Goal: Task Accomplishment & Management: Manage account settings

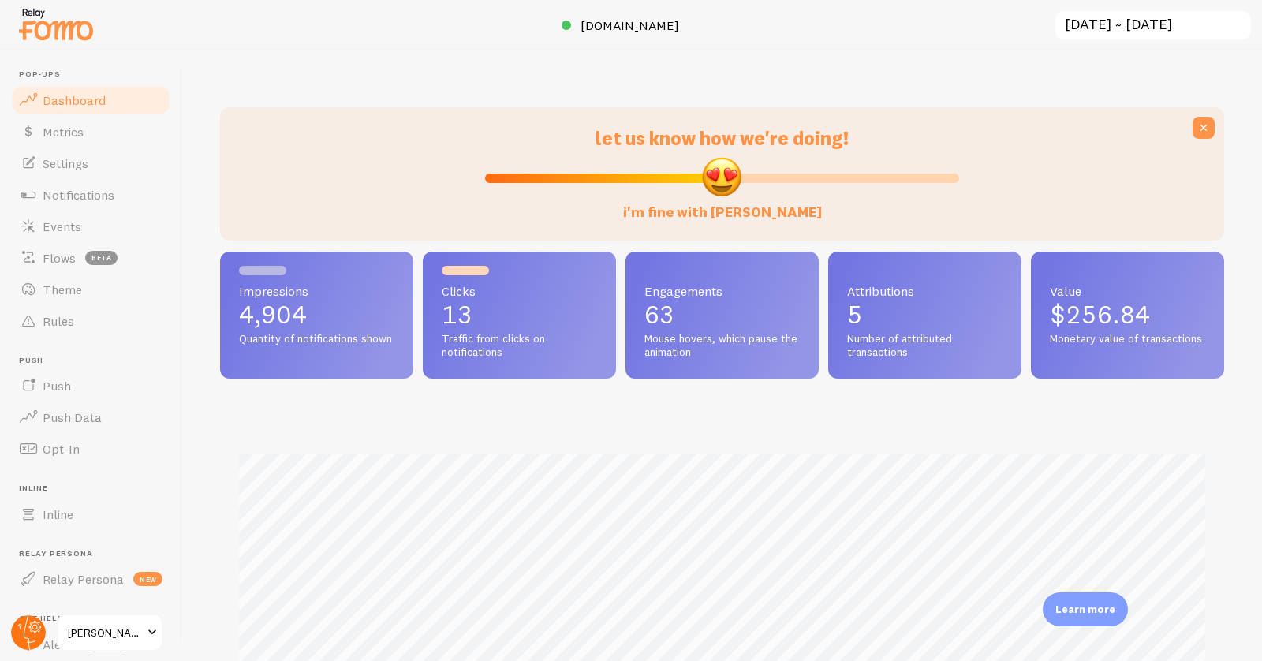
click at [24, 636] on icon at bounding box center [30, 632] width 12 height 35
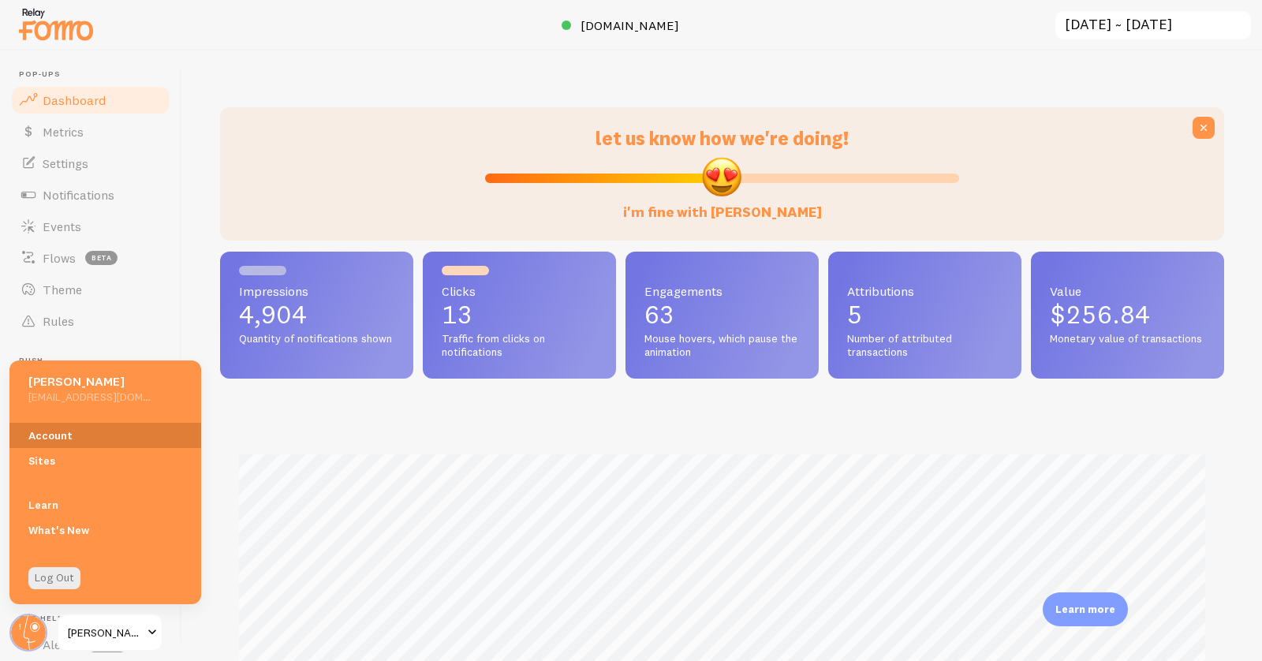
click at [77, 431] on link "Account" at bounding box center [105, 435] width 192 height 25
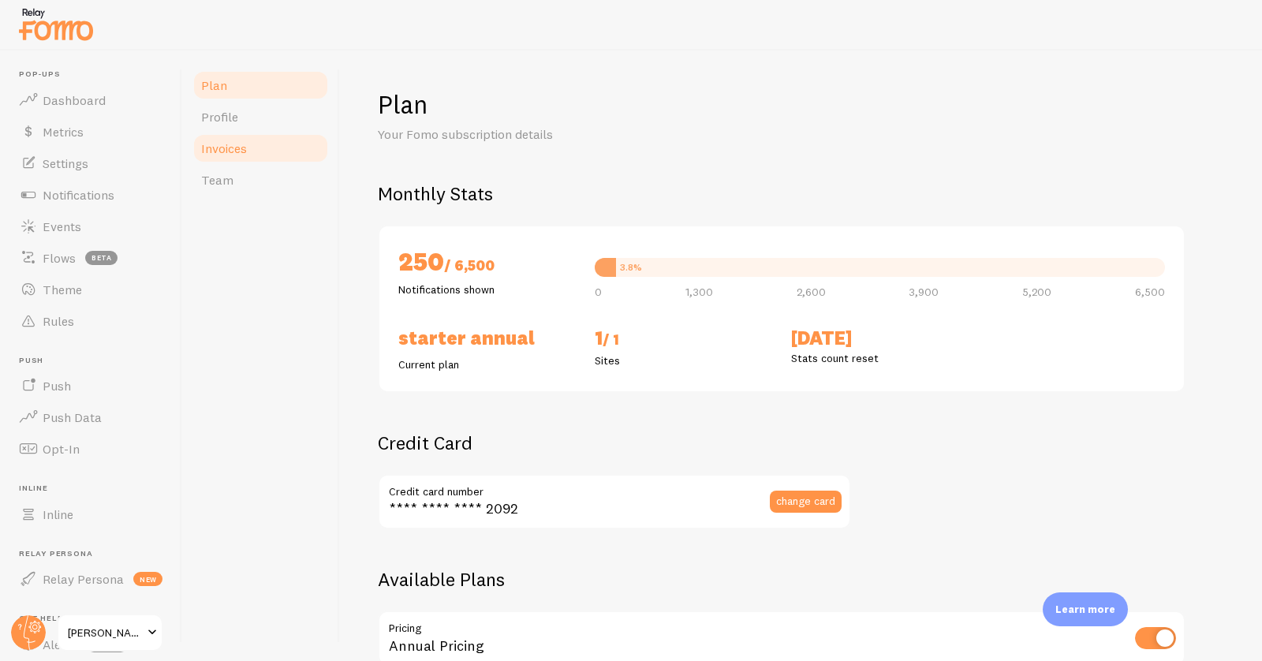
click at [252, 147] on link "Invoices" at bounding box center [261, 148] width 138 height 32
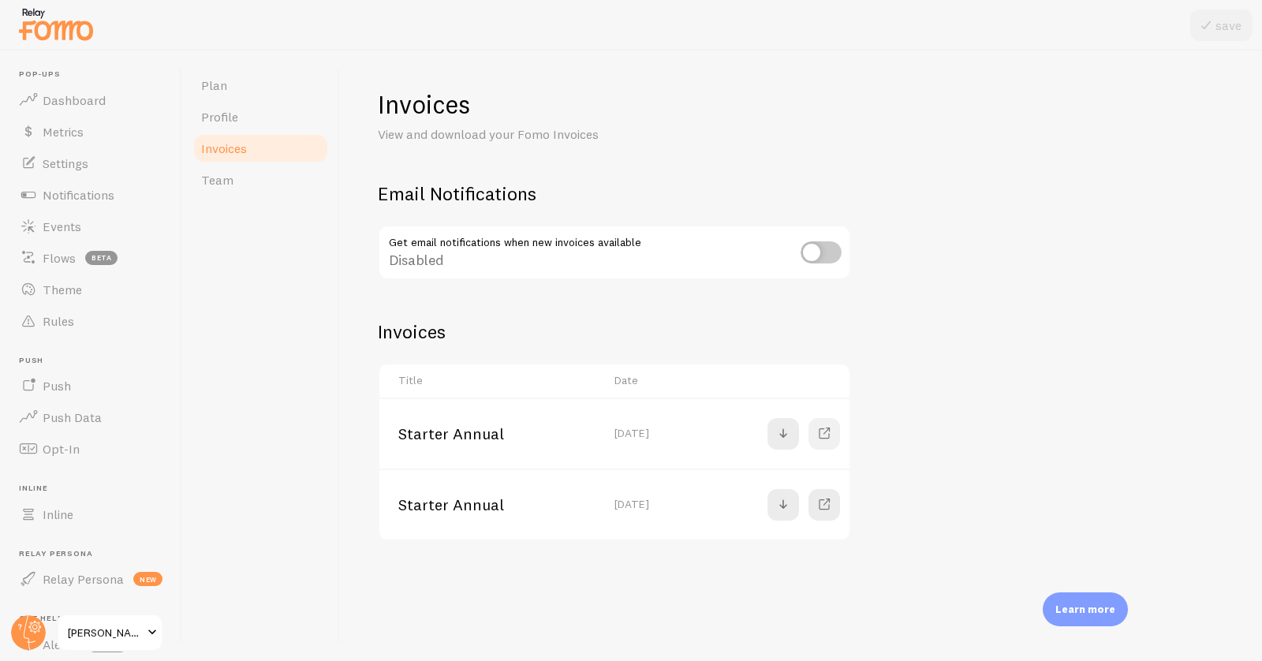
click at [826, 422] on link at bounding box center [824, 434] width 32 height 32
click at [28, 631] on circle at bounding box center [28, 632] width 35 height 35
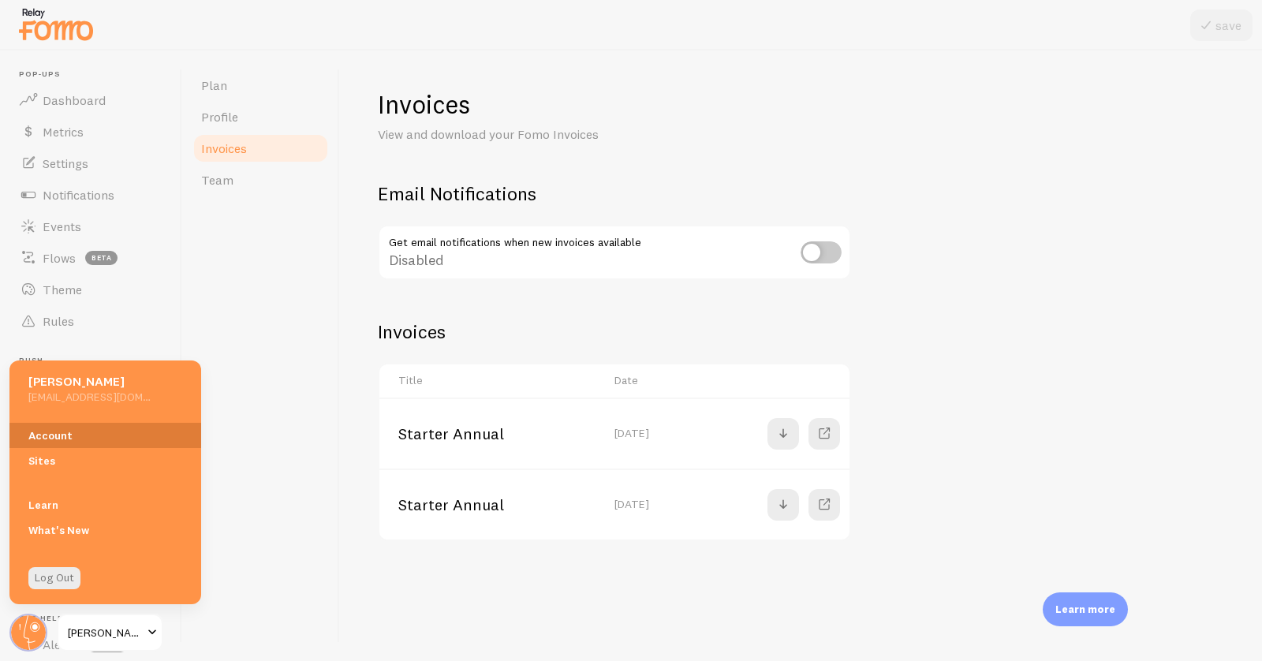
click at [59, 432] on link "Account" at bounding box center [105, 435] width 192 height 25
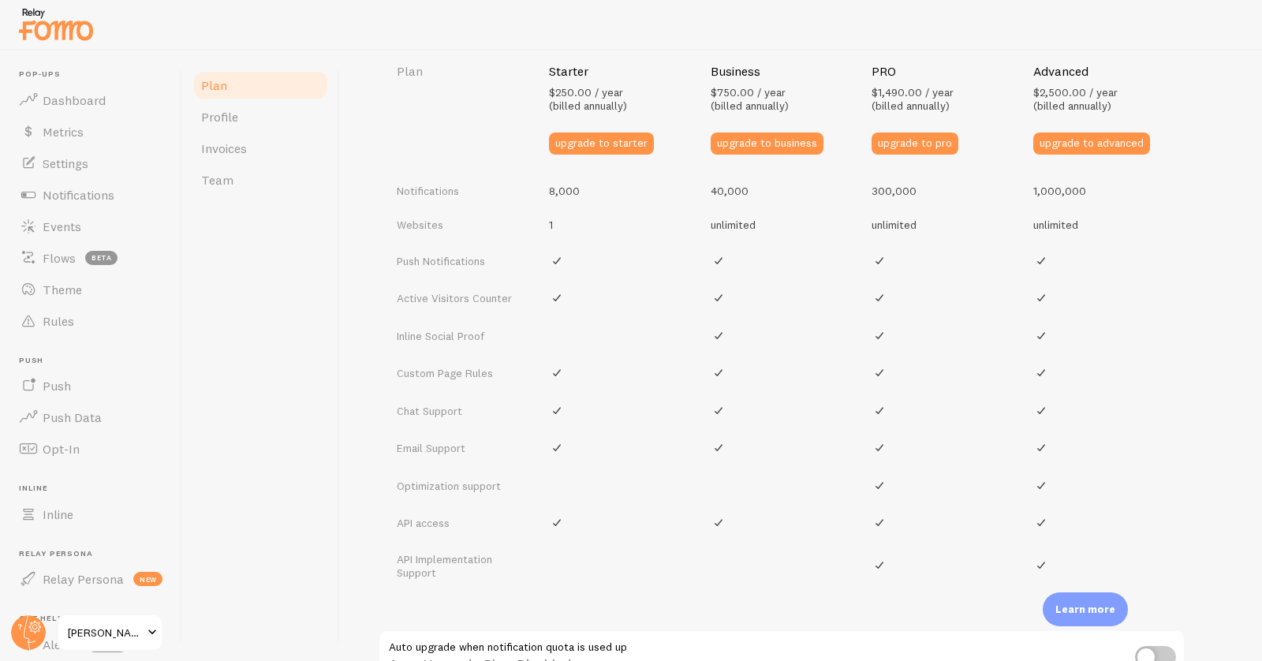
scroll to position [789, 0]
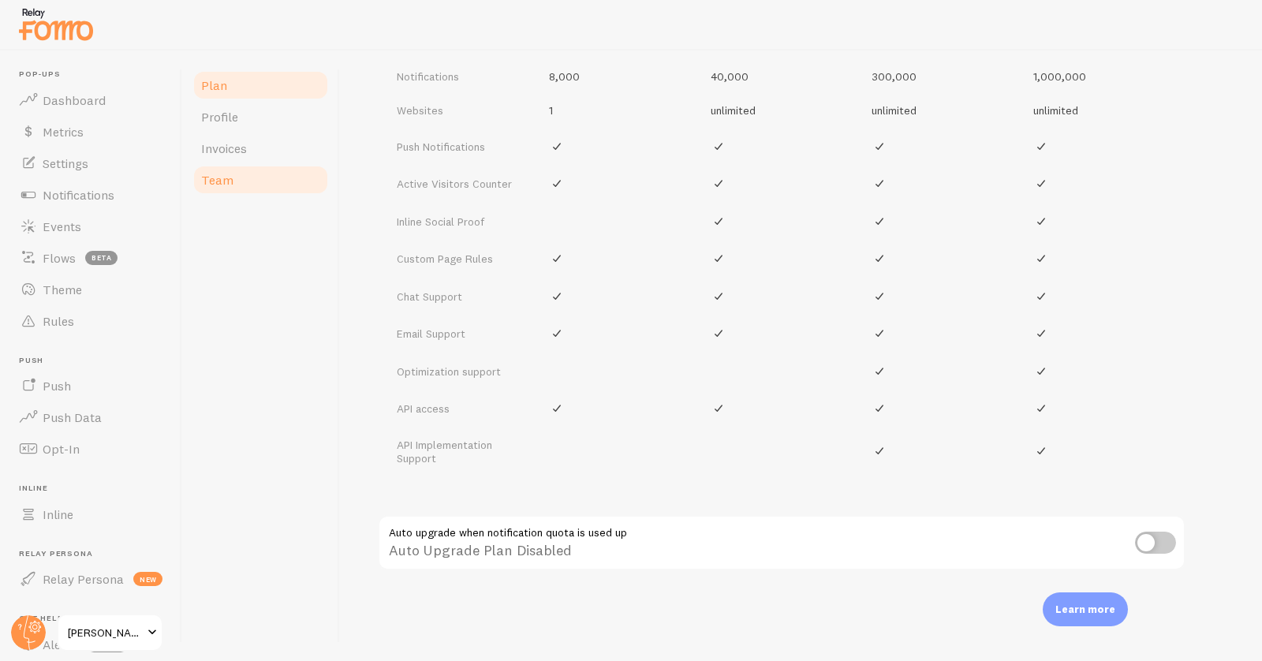
click at [219, 187] on span "Team" at bounding box center [217, 180] width 32 height 16
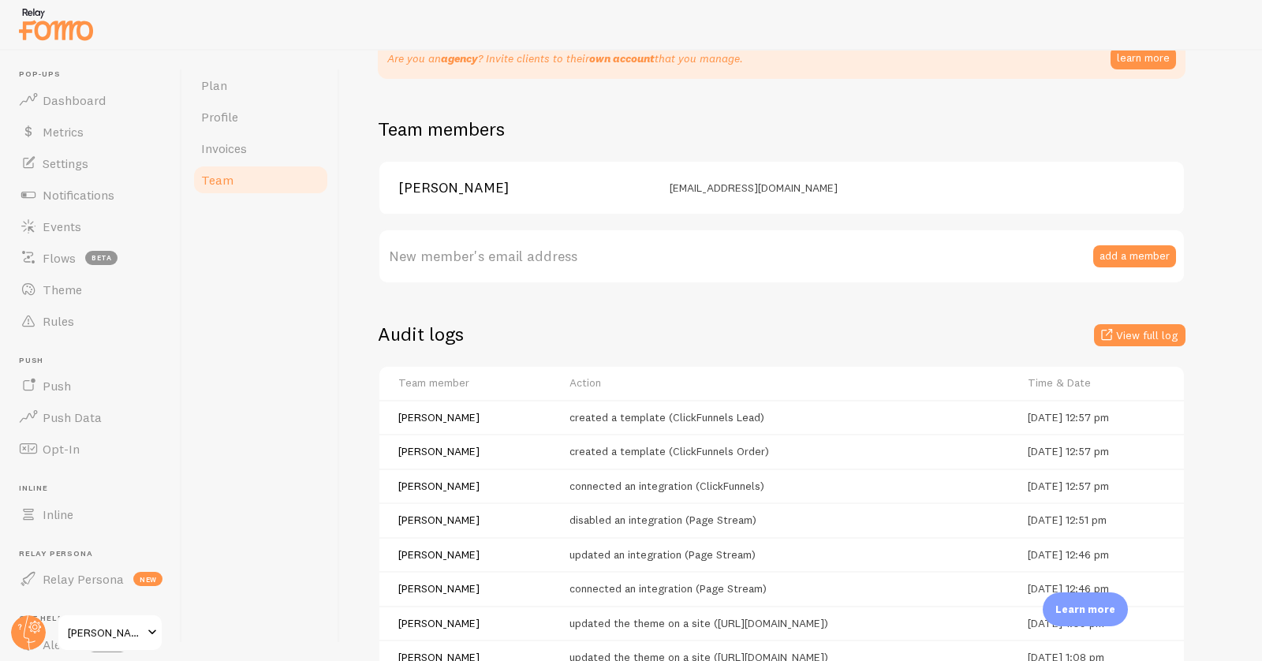
scroll to position [147, 0]
